Goal: Information Seeking & Learning: Check status

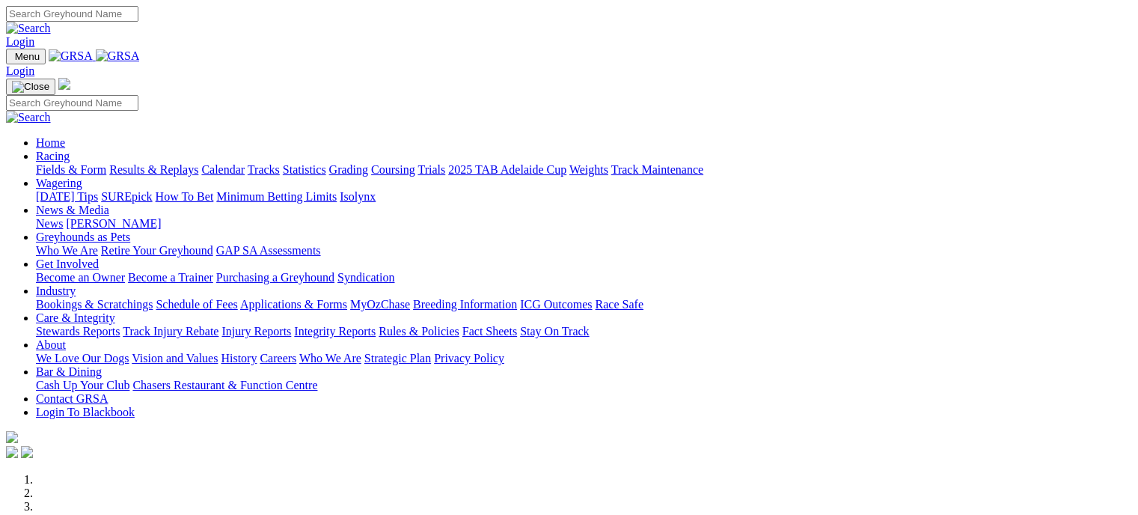
click at [190, 163] on link "Results & Replays" at bounding box center [153, 169] width 89 height 13
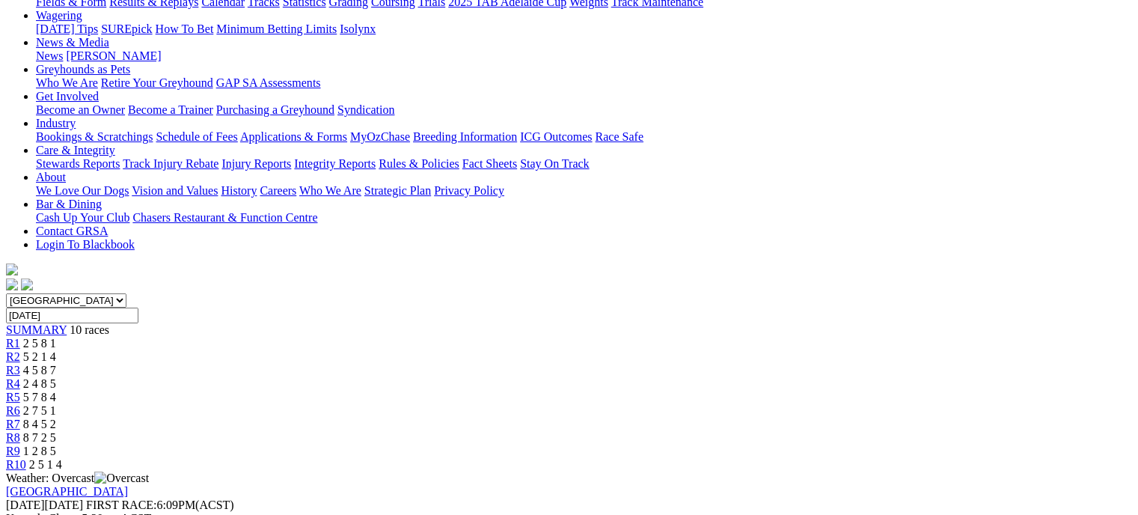
scroll to position [189, 0]
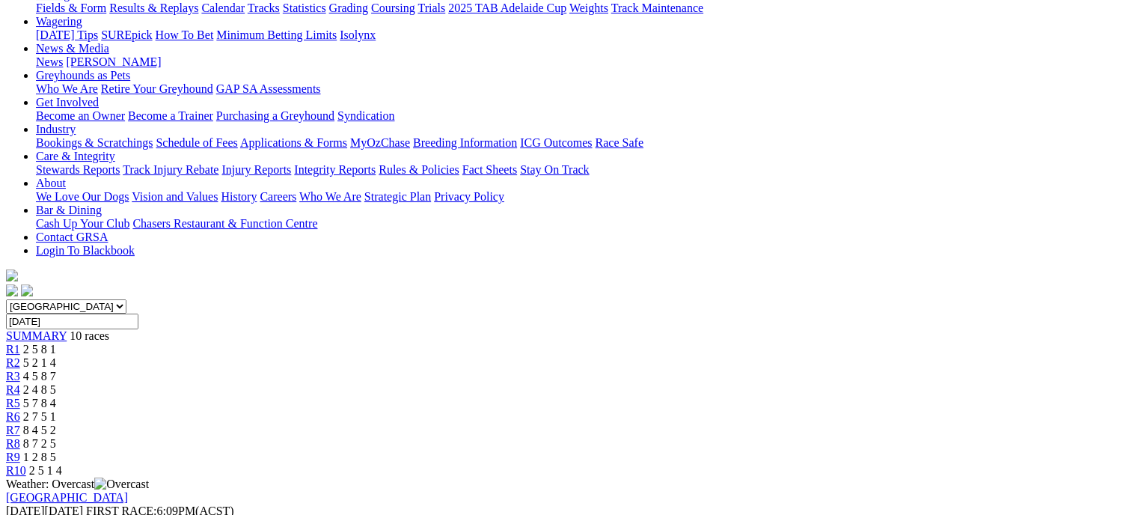
click at [371, 356] on div "R2 5 2 1 4" at bounding box center [569, 362] width 1126 height 13
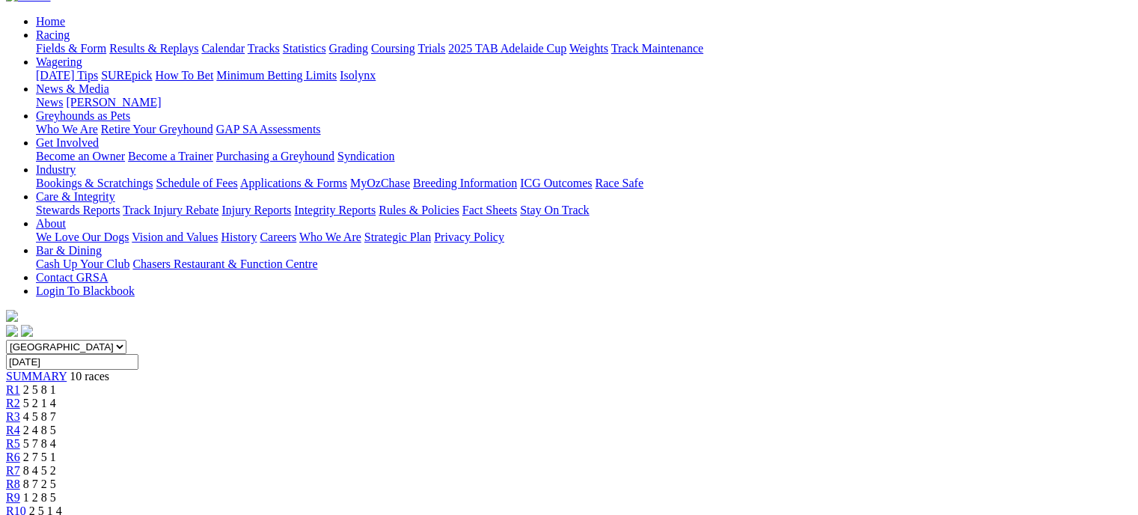
scroll to position [144, 0]
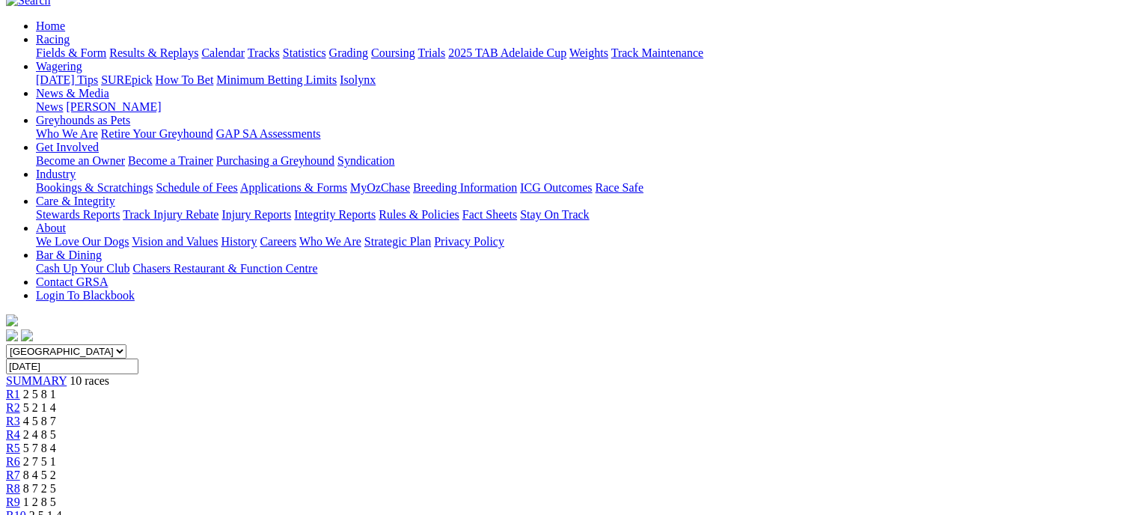
click at [20, 415] on link "R3" at bounding box center [13, 421] width 14 height 13
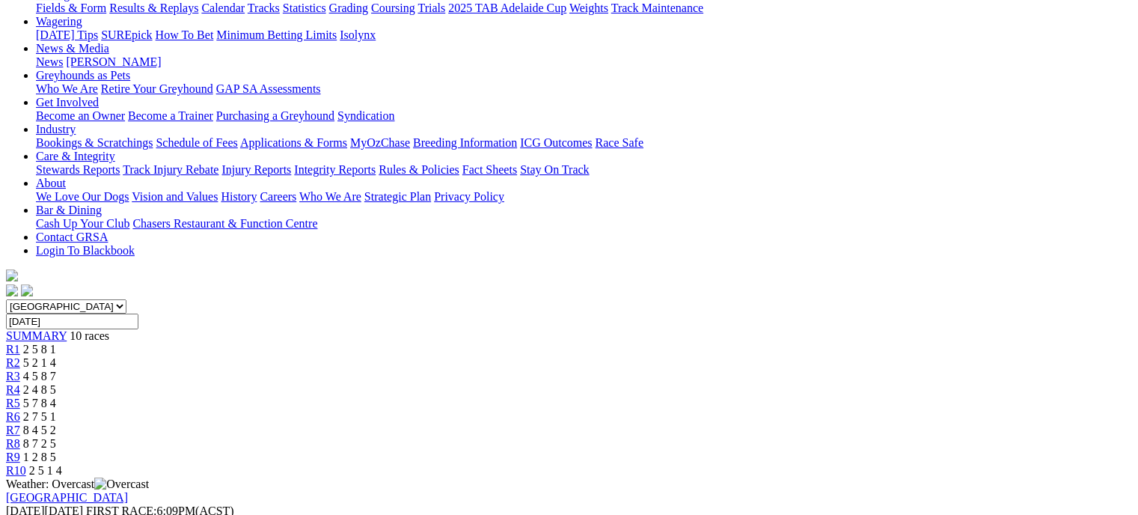
scroll to position [186, 0]
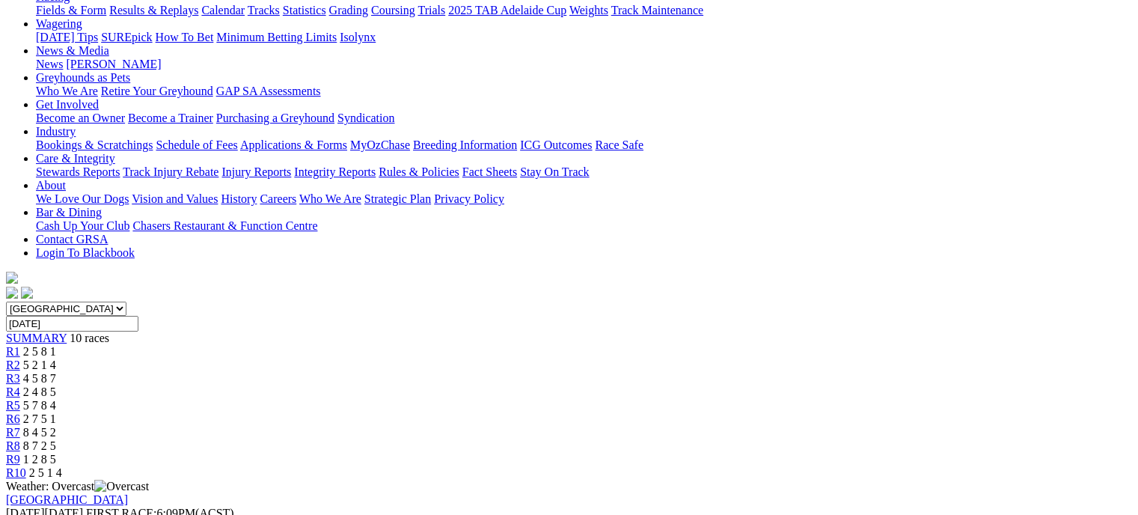
click at [20, 385] on link "R4" at bounding box center [13, 391] width 14 height 13
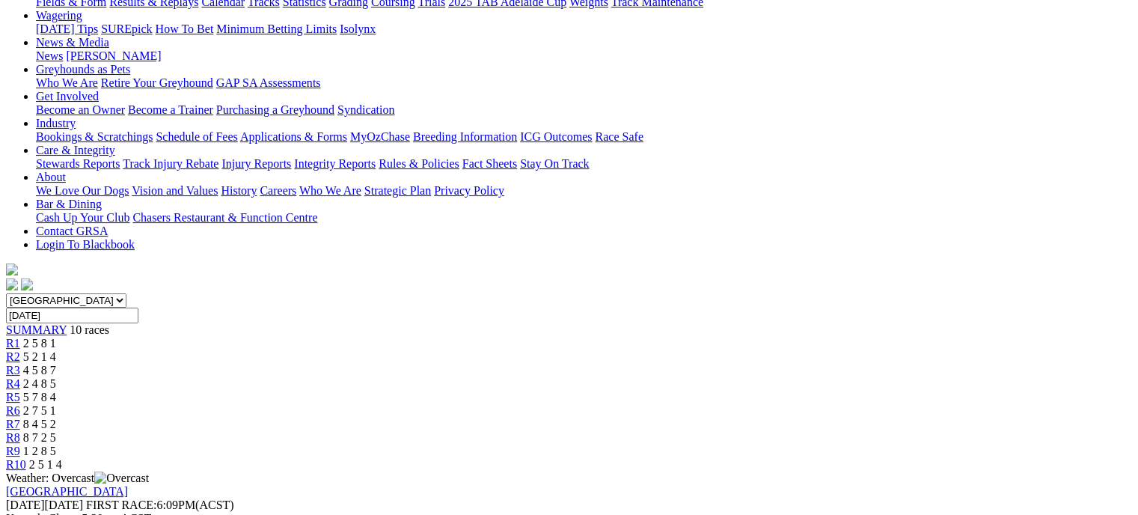
scroll to position [186, 0]
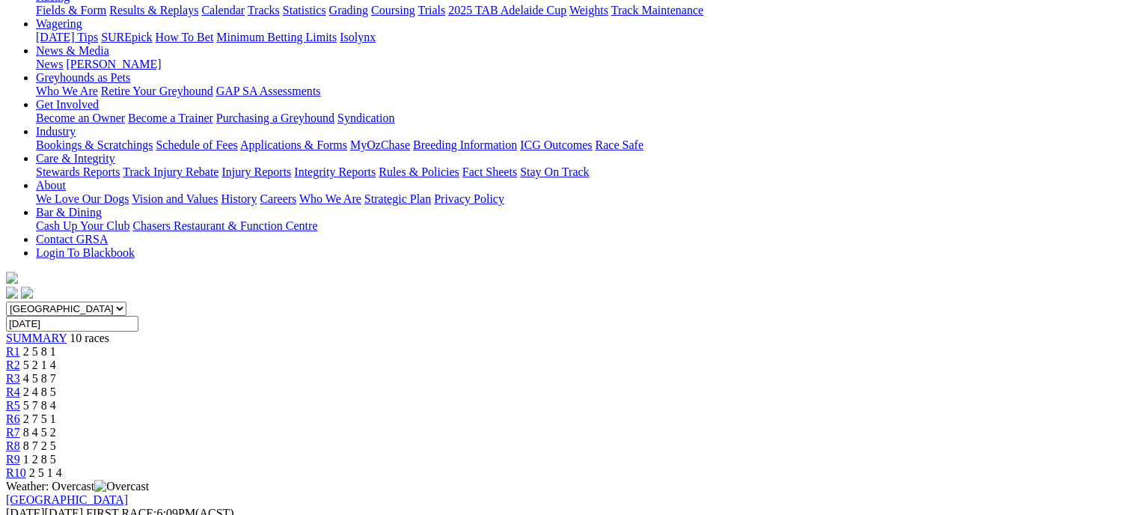
click at [20, 399] on link "R5" at bounding box center [13, 405] width 14 height 13
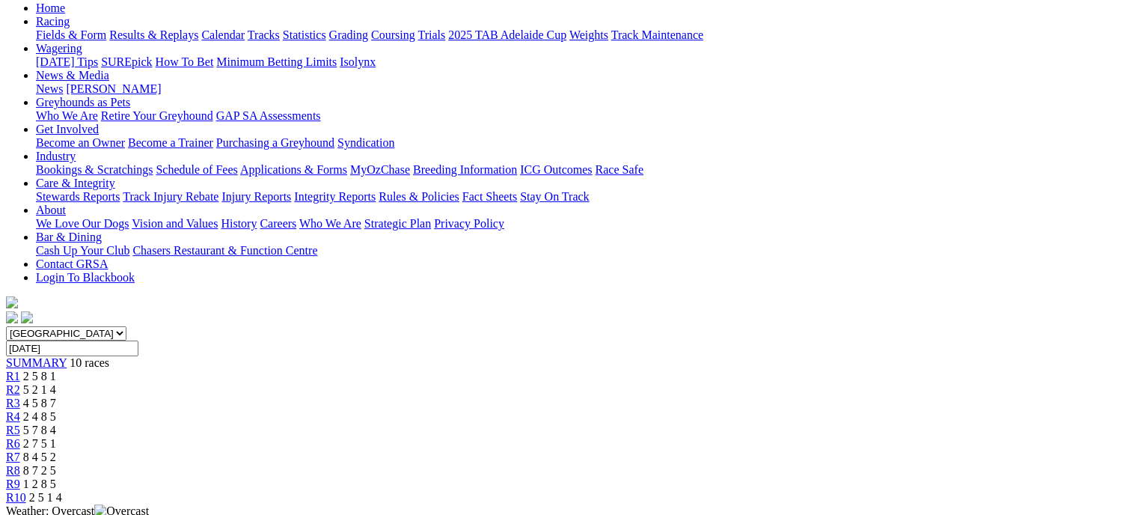
scroll to position [153, 0]
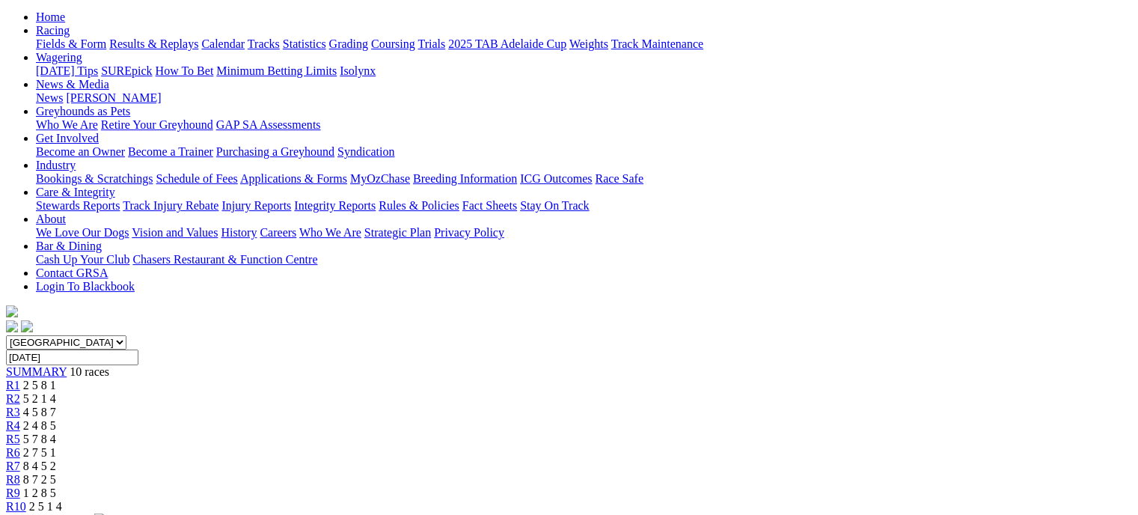
click at [698, 446] on div "R6 2 7 5 1" at bounding box center [569, 452] width 1126 height 13
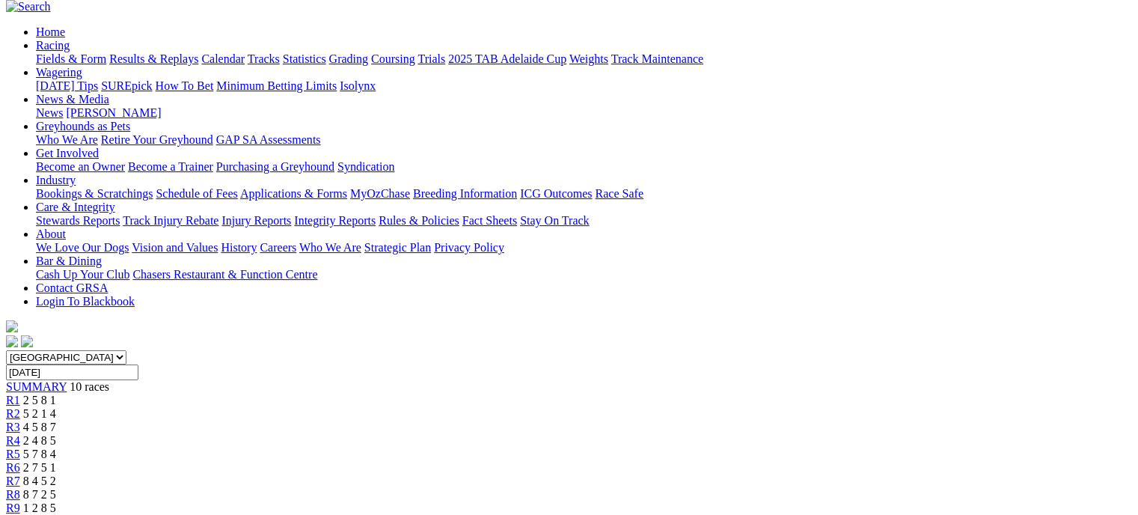
scroll to position [119, 0]
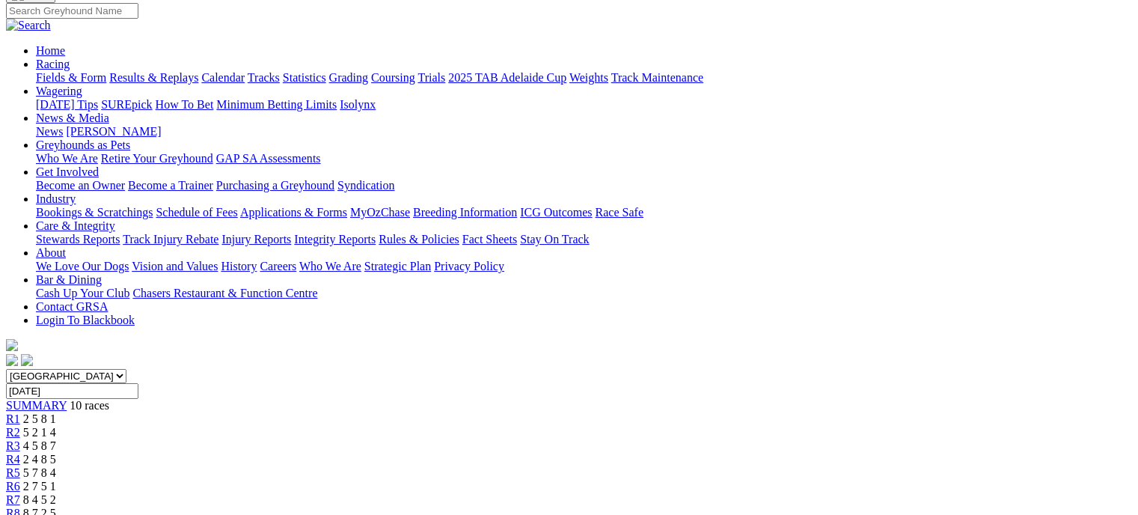
click at [20, 493] on link "R7" at bounding box center [13, 499] width 14 height 13
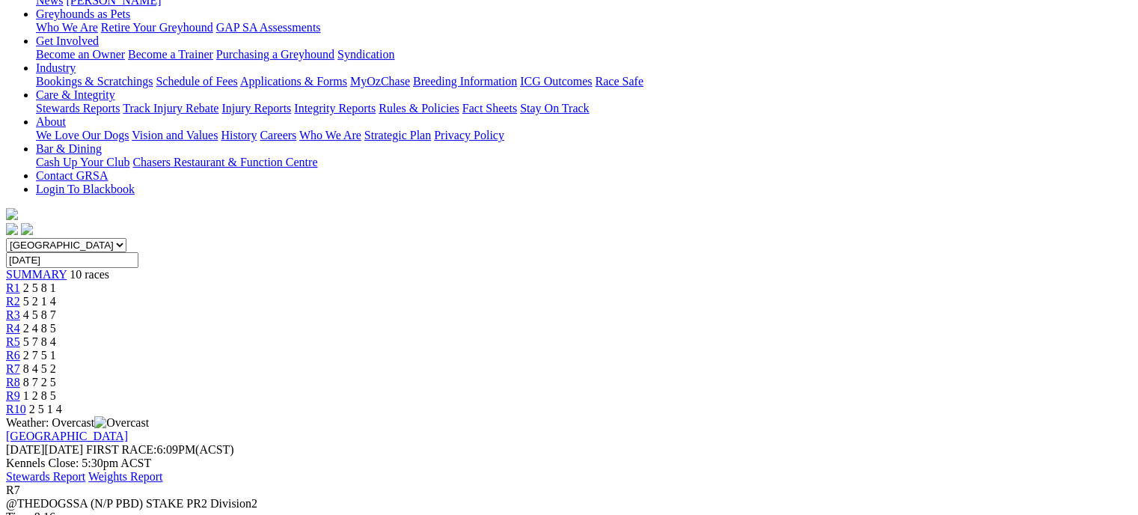
scroll to position [229, 0]
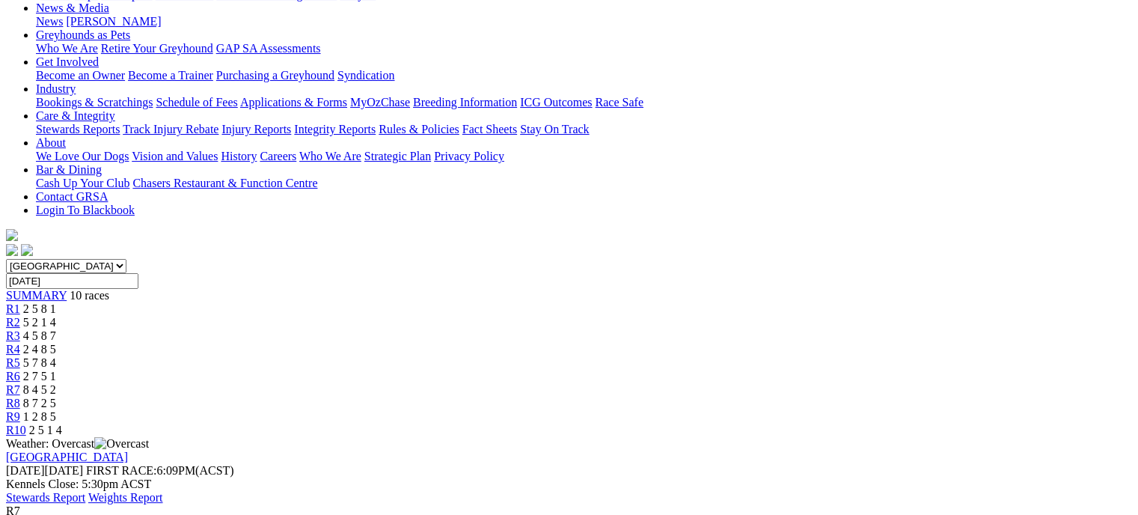
click at [20, 397] on link "R8" at bounding box center [13, 403] width 14 height 13
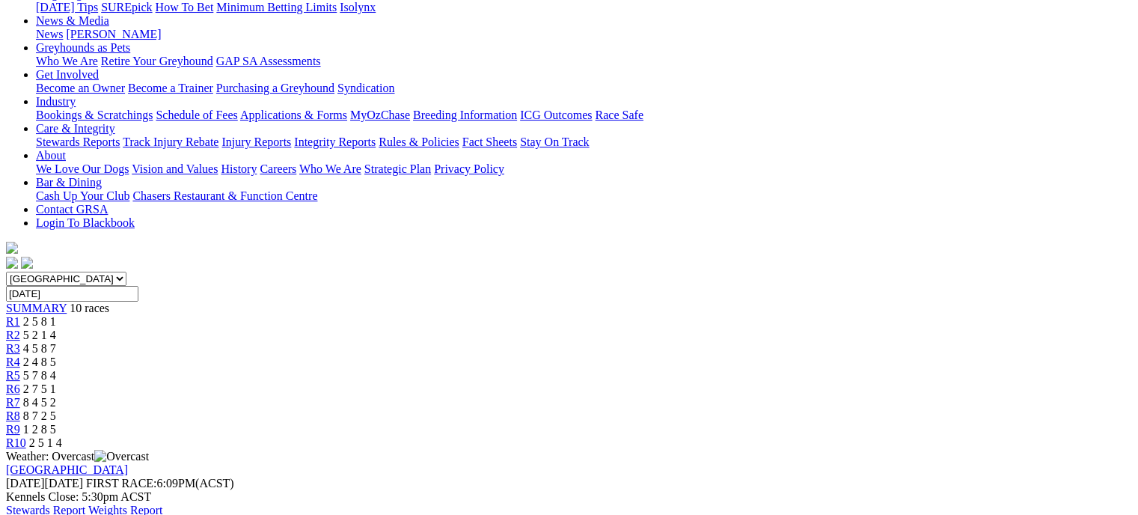
click at [20, 423] on link "R9" at bounding box center [13, 429] width 14 height 13
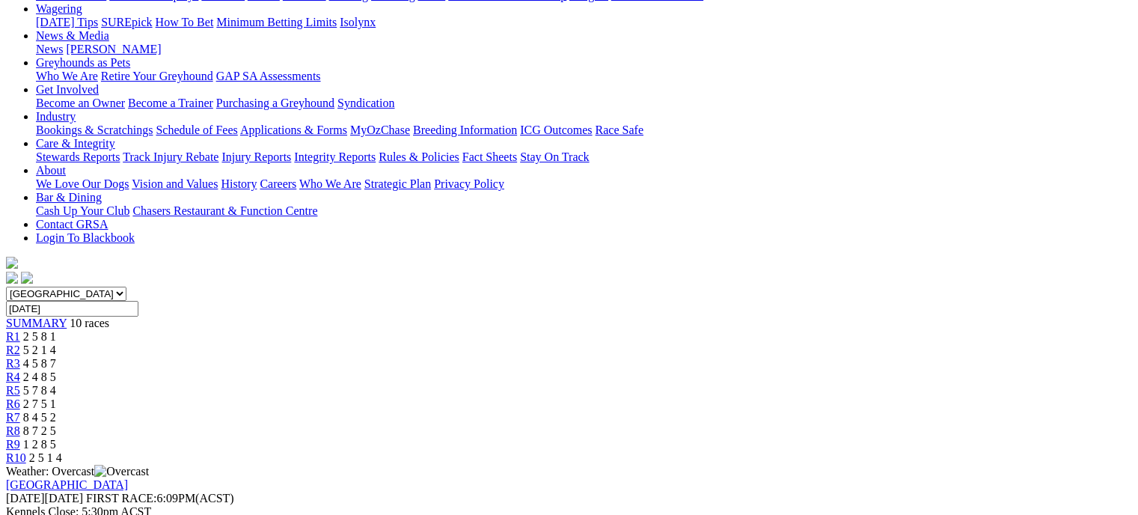
scroll to position [174, 0]
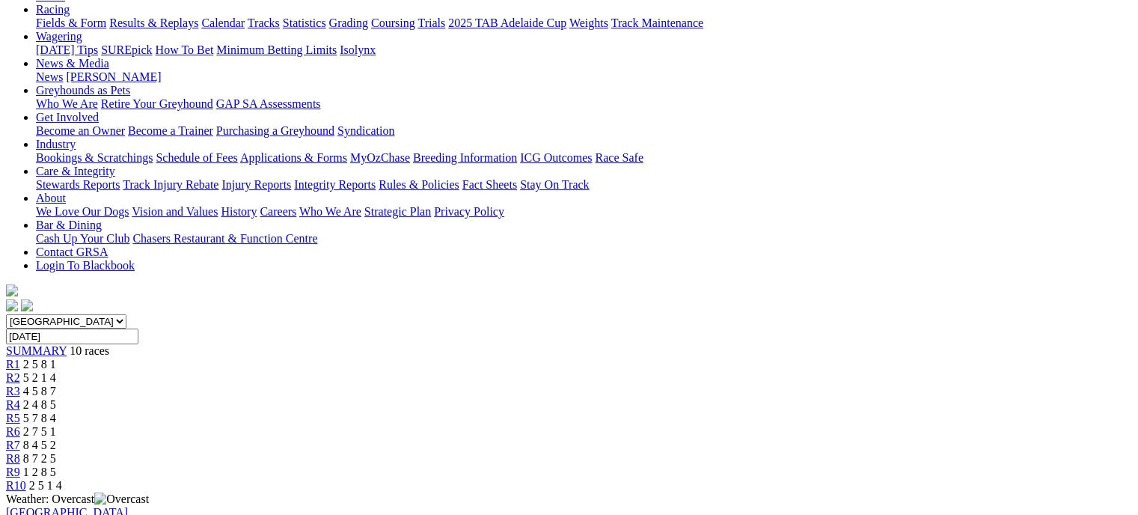
click at [26, 479] on link "R10" at bounding box center [16, 485] width 20 height 13
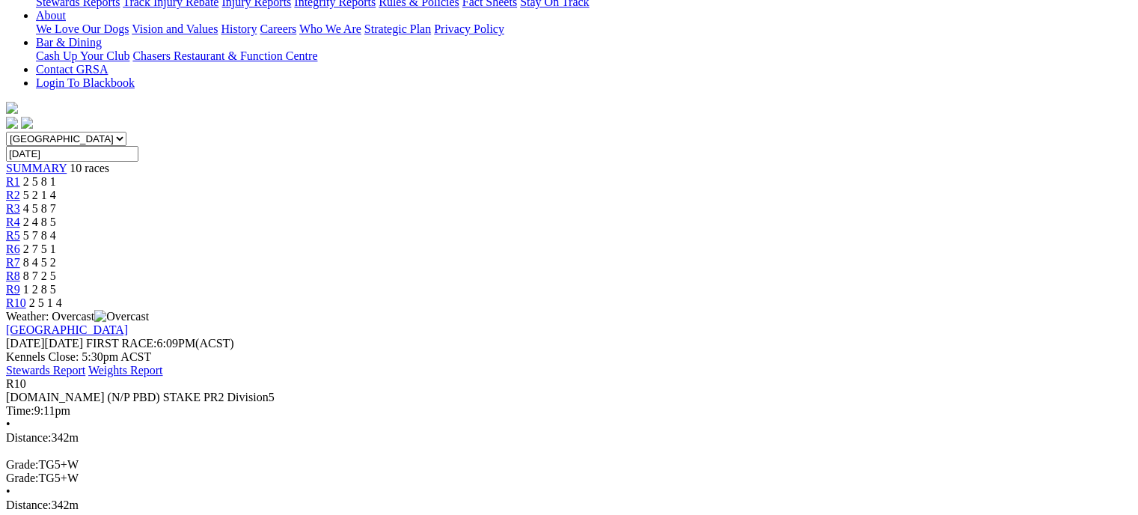
scroll to position [368, 0]
